Goal: Task Accomplishment & Management: Use online tool/utility

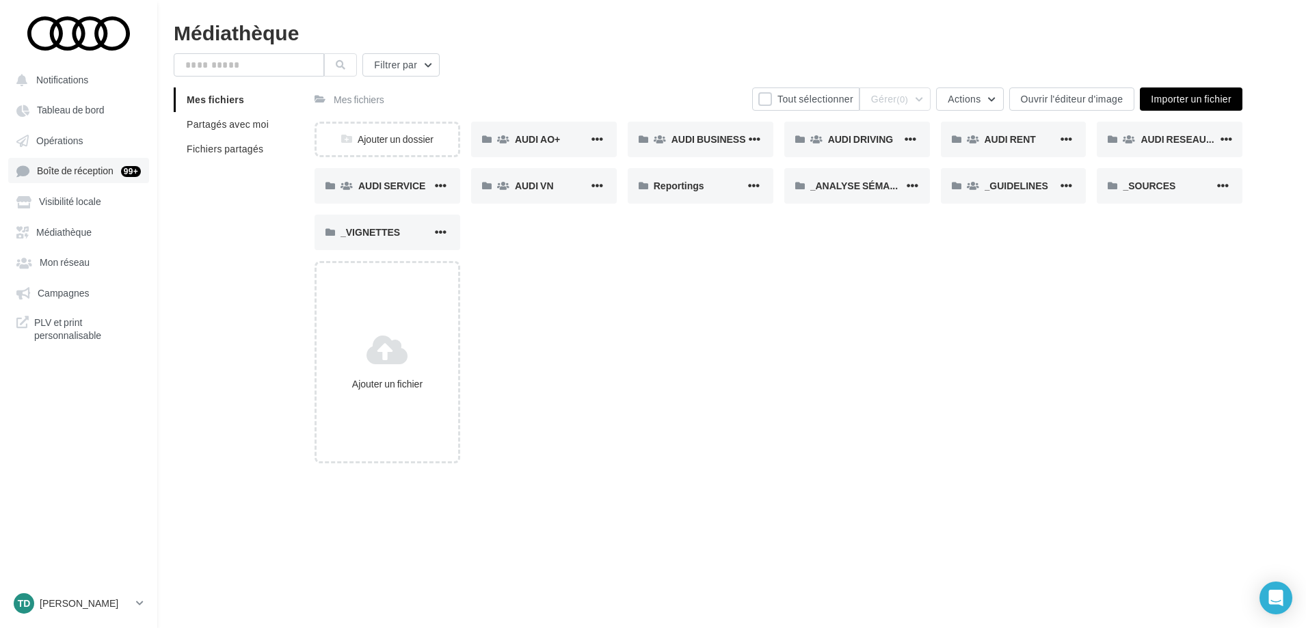
click at [64, 174] on span "Boîte de réception" at bounding box center [75, 171] width 77 height 12
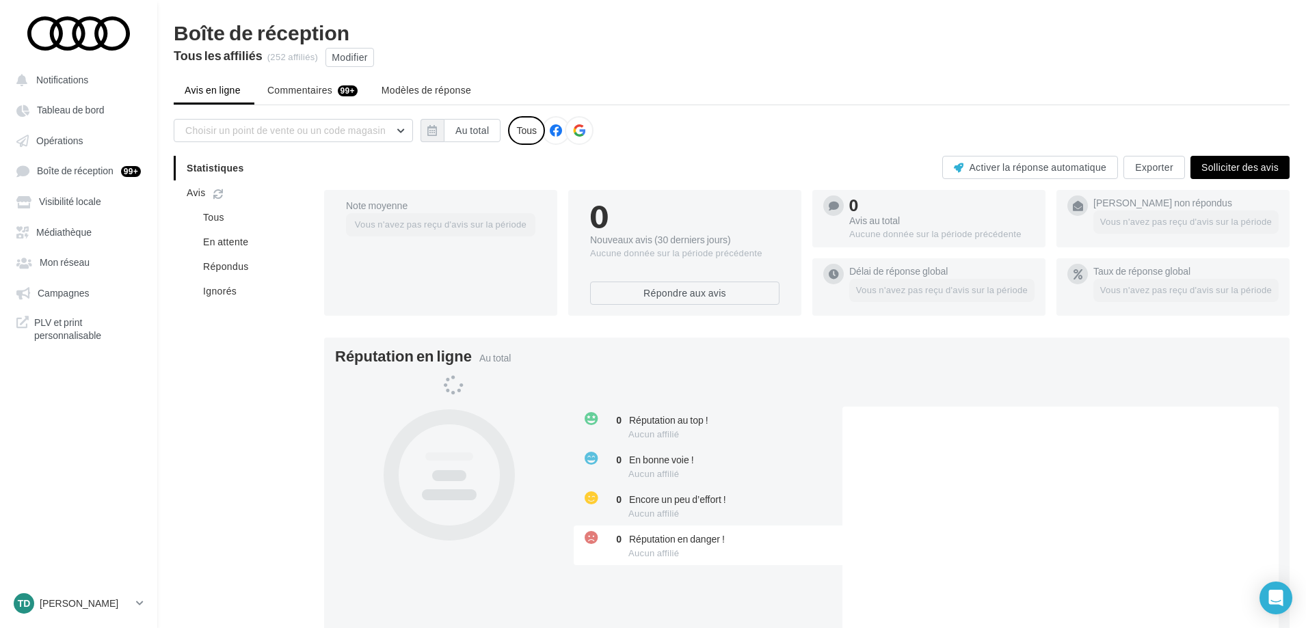
click at [576, 131] on icon at bounding box center [579, 130] width 12 height 12
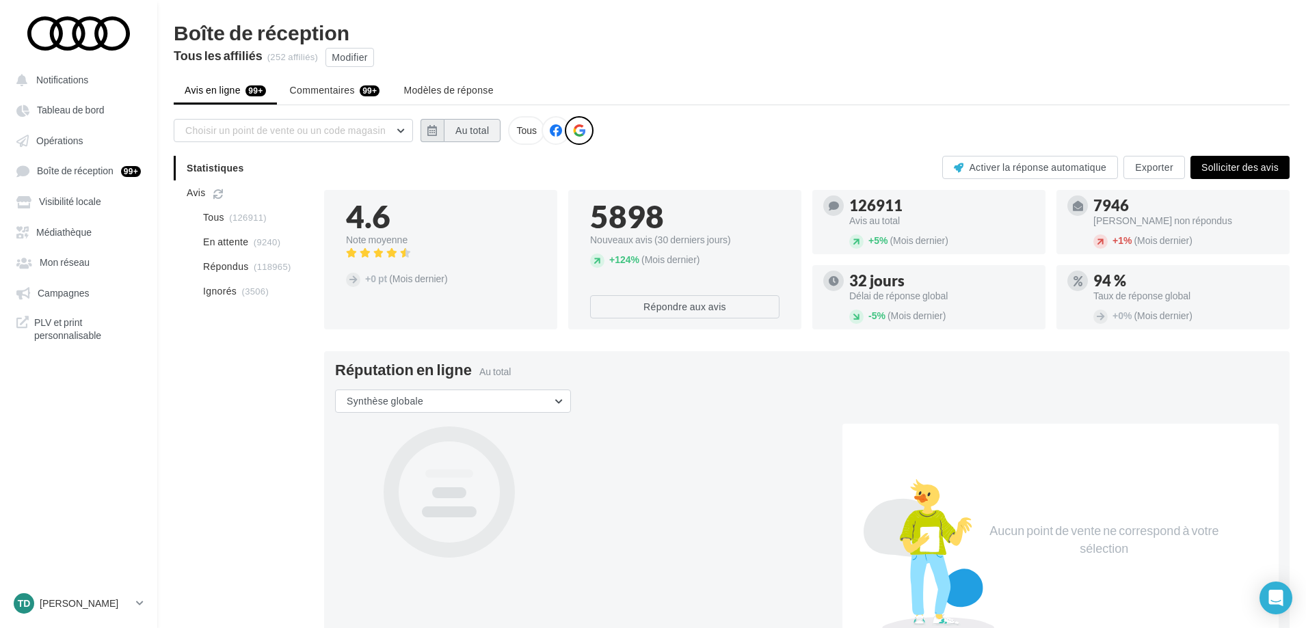
click at [470, 137] on button "Au total" at bounding box center [472, 130] width 57 height 23
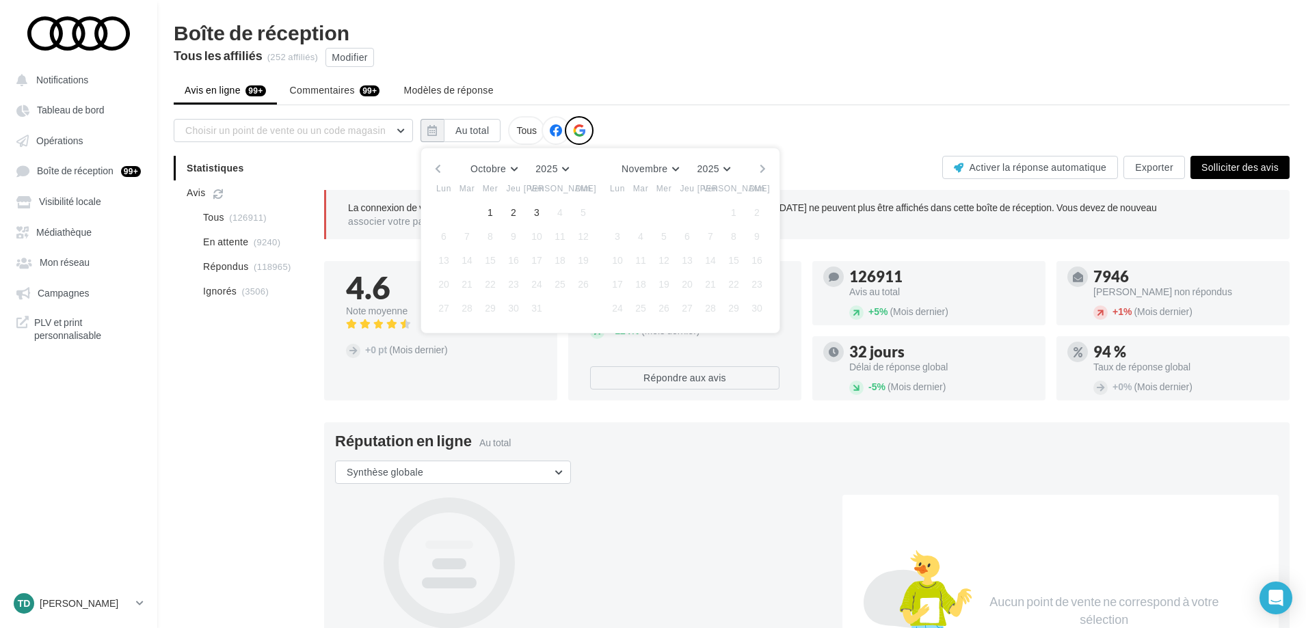
click at [440, 173] on button "button" at bounding box center [438, 168] width 12 height 19
click at [468, 214] on button "1" at bounding box center [467, 212] width 21 height 21
click at [754, 169] on div "Juillet Janvier Février Mars Avril Mai Juin Juillet Août Septembre Octobre Nove…" at bounding box center [600, 168] width 312 height 19
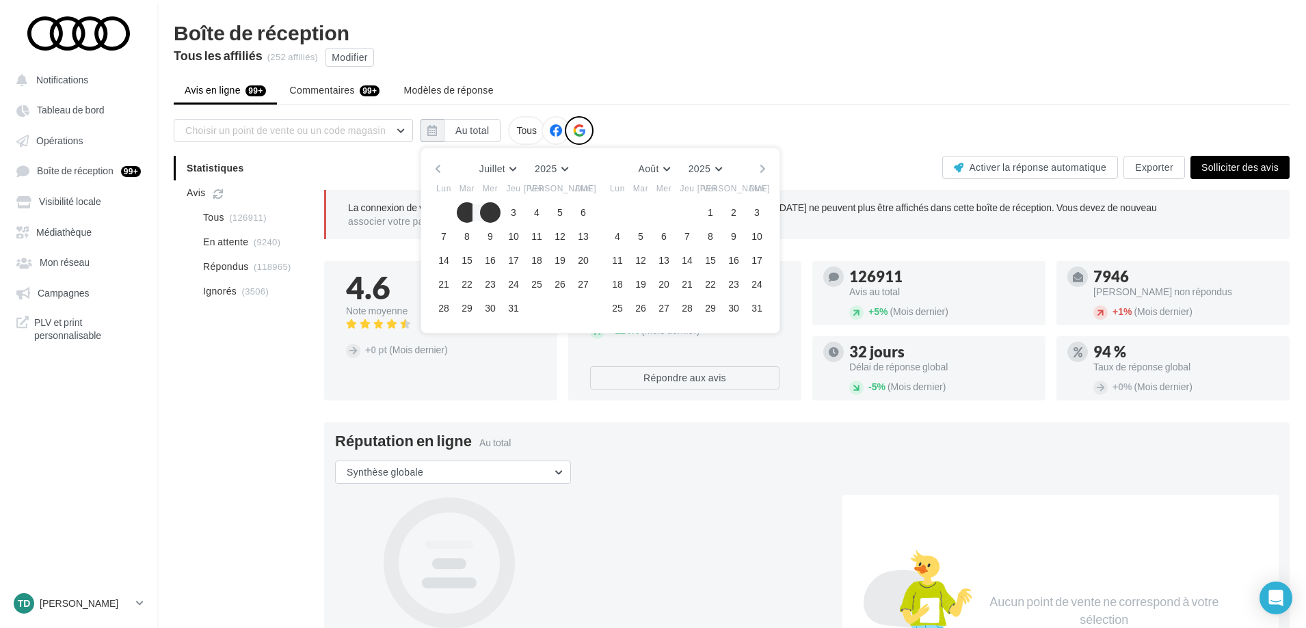
click at [762, 169] on button "button" at bounding box center [763, 168] width 12 height 19
click at [638, 310] on button "30" at bounding box center [640, 308] width 21 height 21
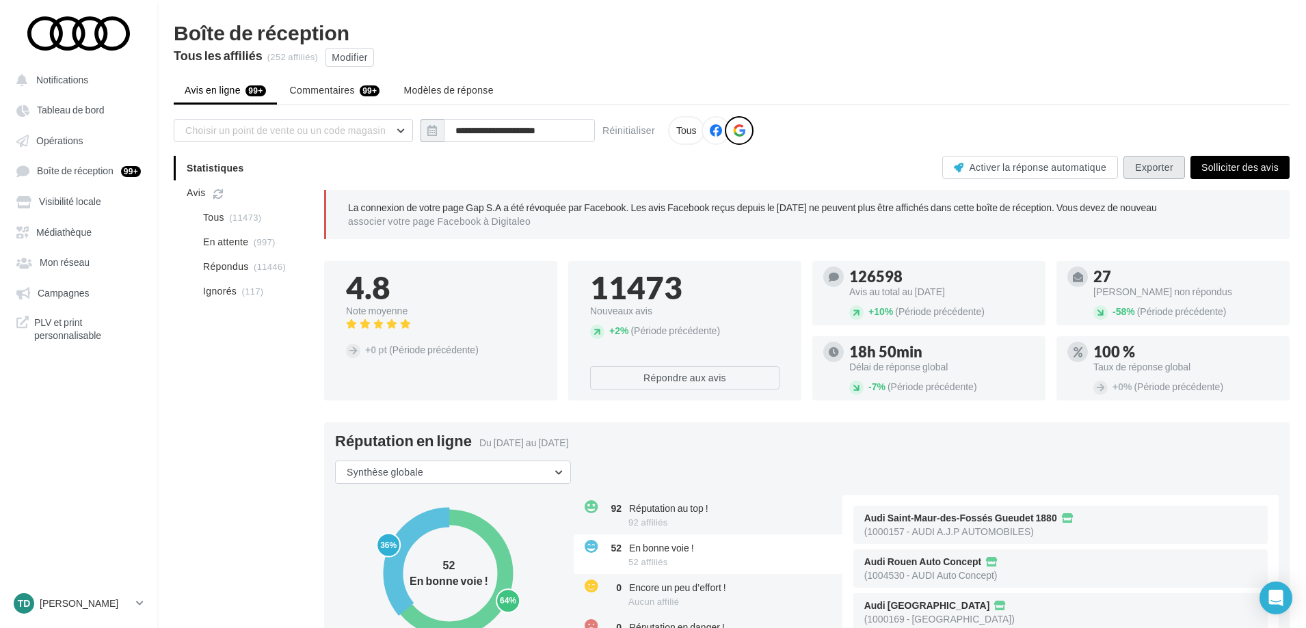
click at [1149, 169] on button "Exporter" at bounding box center [1154, 167] width 62 height 23
